Goal: Transaction & Acquisition: Purchase product/service

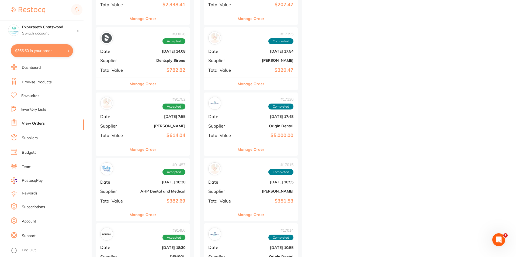
scroll to position [431, 0]
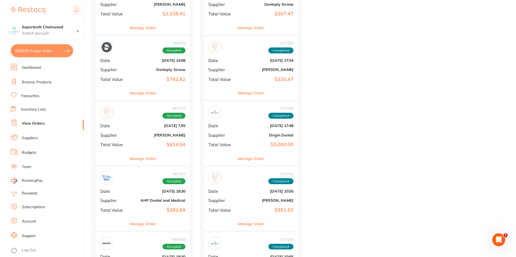
click at [32, 79] on link "Browse Products" at bounding box center [37, 81] width 30 height 5
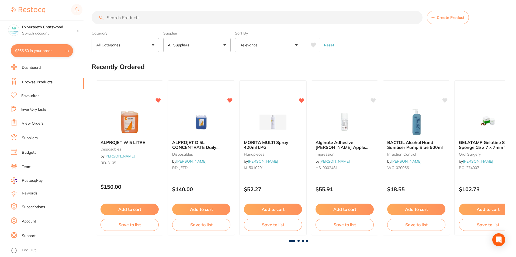
click at [133, 16] on input "search" at bounding box center [257, 17] width 331 height 13
type input "tips"
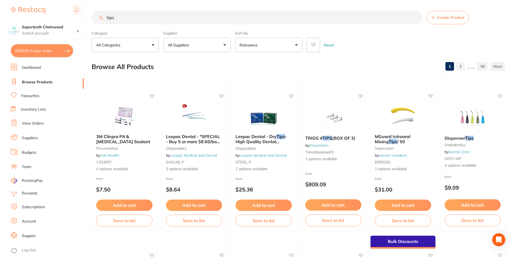
click at [206, 46] on button "All Suppliers" at bounding box center [196, 45] width 67 height 15
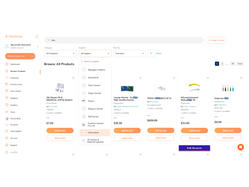
scroll to position [349, 0]
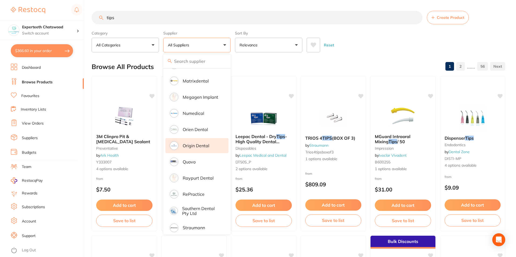
click at [195, 143] on p "Origin Dental" at bounding box center [196, 145] width 27 height 5
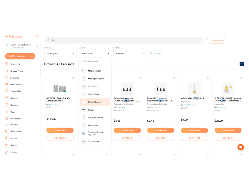
scroll to position [359, 0]
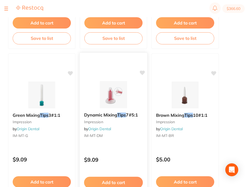
scroll to position [341, 0]
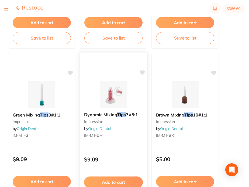
click at [114, 98] on img at bounding box center [113, 94] width 35 height 27
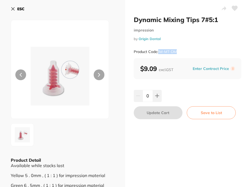
drag, startPoint x: 181, startPoint y: 50, endPoint x: 158, endPoint y: 52, distance: 22.4
click at [158, 52] on div "Product Code: IM-MT-DM" at bounding box center [188, 51] width 108 height 13
copy small "IM-MT-DM"
click at [19, 11] on b "ESC" at bounding box center [20, 8] width 7 height 5
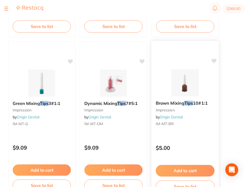
scroll to position [359, 0]
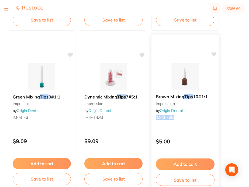
drag, startPoint x: 174, startPoint y: 119, endPoint x: 155, endPoint y: 118, distance: 18.4
click at [156, 118] on small "IM-MT-BR" at bounding box center [185, 117] width 59 height 4
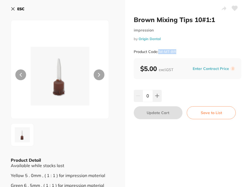
drag, startPoint x: 190, startPoint y: 49, endPoint x: 158, endPoint y: 54, distance: 32.2
click at [158, 54] on div "Product Code: IM-MT-BR" at bounding box center [188, 51] width 108 height 13
copy small "IM-MT-BR"
click at [19, 12] on button "ESC" at bounding box center [18, 8] width 14 height 9
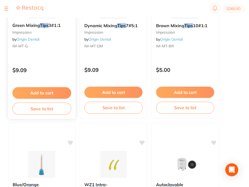
scroll to position [431, 0]
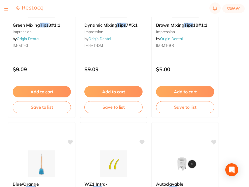
click at [30, 15] on section "$366.60" at bounding box center [124, 8] width 249 height 17
click at [39, 55] on div "Green Mixing Tips 3#1:1 impression by Origin Dental IM-MT-G $9.09 Add to cart S…" at bounding box center [42, 40] width 68 height 157
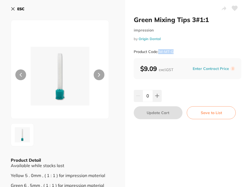
drag, startPoint x: 184, startPoint y: 47, endPoint x: 159, endPoint y: 53, distance: 26.3
click at [159, 53] on div "Product Code: IM-MT-G" at bounding box center [188, 51] width 108 height 13
copy small "IM-MT-G"
click at [13, 7] on icon at bounding box center [13, 9] width 4 height 4
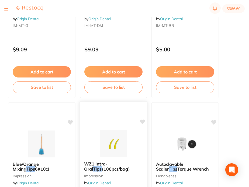
scroll to position [503, 0]
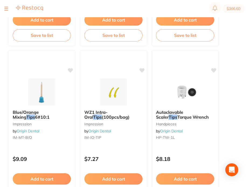
click at [44, 90] on img at bounding box center [41, 92] width 35 height 27
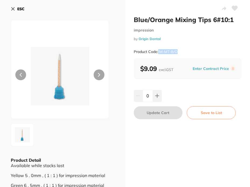
drag, startPoint x: 190, startPoint y: 50, endPoint x: 158, endPoint y: 54, distance: 31.8
click at [158, 54] on div "Product Code: IM-MT-B/O" at bounding box center [188, 51] width 108 height 13
copy small "IM-MT-B/O"
click at [19, 8] on b "ESC" at bounding box center [20, 8] width 7 height 5
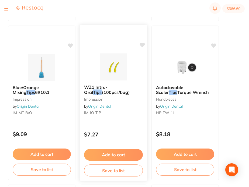
scroll to position [539, 0]
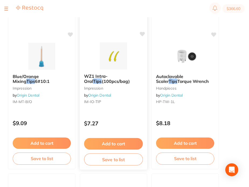
click at [115, 59] on img at bounding box center [113, 55] width 35 height 27
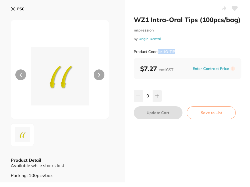
drag, startPoint x: 184, startPoint y: 53, endPoint x: 159, endPoint y: 55, distance: 25.1
click at [159, 55] on div "Product Code: IM-IO-TIP" at bounding box center [188, 51] width 108 height 13
copy small "IM-IO-TIP"
click at [15, 7] on icon at bounding box center [13, 9] width 4 height 4
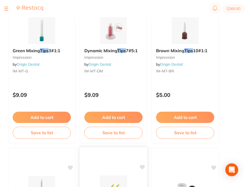
scroll to position [396, 0]
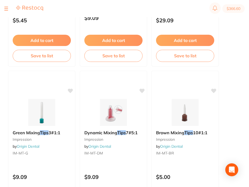
scroll to position [359, 0]
click at [38, 113] on img at bounding box center [41, 112] width 35 height 27
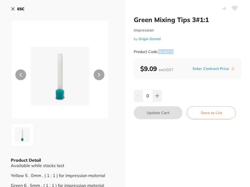
drag, startPoint x: 181, startPoint y: 52, endPoint x: 158, endPoint y: 53, distance: 22.6
click at [158, 53] on div "Product Code: IM-MT-G" at bounding box center [188, 51] width 108 height 13
copy small "IM-MT-G"
click at [15, 10] on button "ESC" at bounding box center [18, 8] width 14 height 9
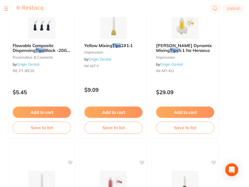
scroll to position [162, 0]
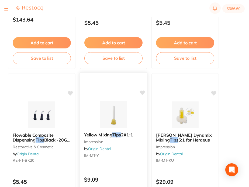
click at [116, 112] on img at bounding box center [113, 114] width 35 height 27
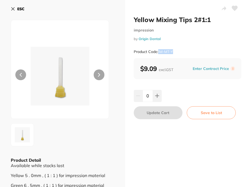
drag, startPoint x: 182, startPoint y: 51, endPoint x: 159, endPoint y: 53, distance: 23.8
click at [159, 53] on div "Product Code: IM-MT-Y" at bounding box center [188, 51] width 108 height 13
copy small "IM-MT-Y"
click at [22, 11] on b "ESC" at bounding box center [20, 8] width 7 height 5
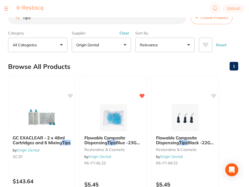
click at [120, 46] on button "Origin Dental" at bounding box center [101, 45] width 59 height 15
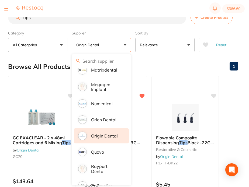
click at [106, 139] on li "Origin Dental" at bounding box center [101, 136] width 55 height 15
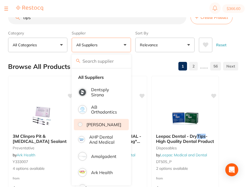
click at [101, 127] on p "[PERSON_NAME]" at bounding box center [103, 124] width 35 height 5
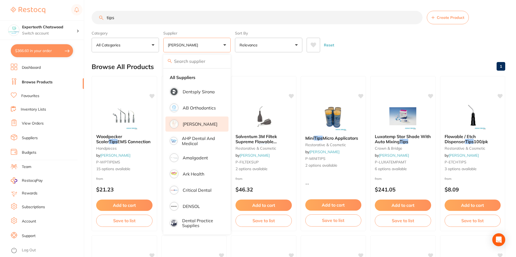
click at [119, 19] on input "tips" at bounding box center [257, 17] width 331 height 13
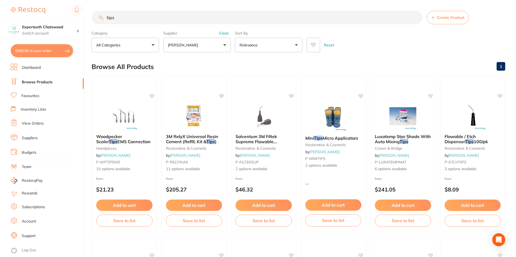
drag, startPoint x: 120, startPoint y: 19, endPoint x: 82, endPoint y: 18, distance: 37.5
click at [83, 18] on div "$366.60 Experteeth Chatswood Switch account Experteeth Chatswood $366.60 in you…" at bounding box center [258, 128] width 516 height 257
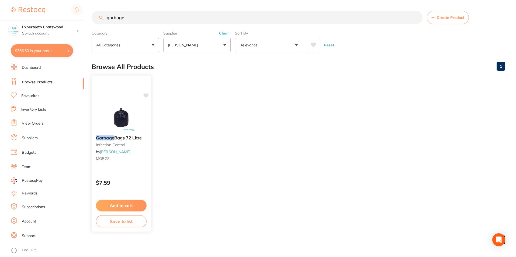
type input "garbage"
click at [128, 114] on img at bounding box center [120, 117] width 35 height 27
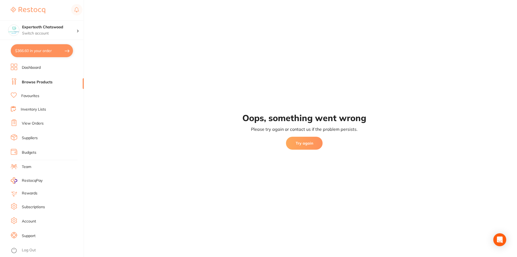
click at [249, 147] on button "Try again" at bounding box center [304, 143] width 37 height 13
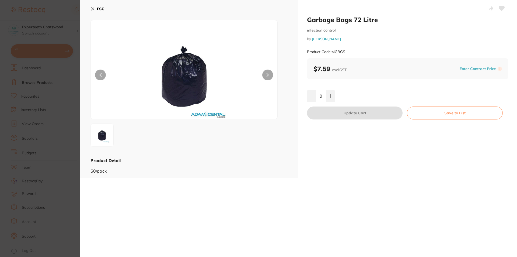
type input "15"
drag, startPoint x: 351, startPoint y: 51, endPoint x: 332, endPoint y: 54, distance: 20.0
click at [332, 54] on div "Product Code: MGBGS" at bounding box center [407, 51] width 201 height 13
copy small "MGBGS"
click at [103, 7] on b "ESC" at bounding box center [100, 8] width 7 height 5
